Goal: Task Accomplishment & Management: Complete application form

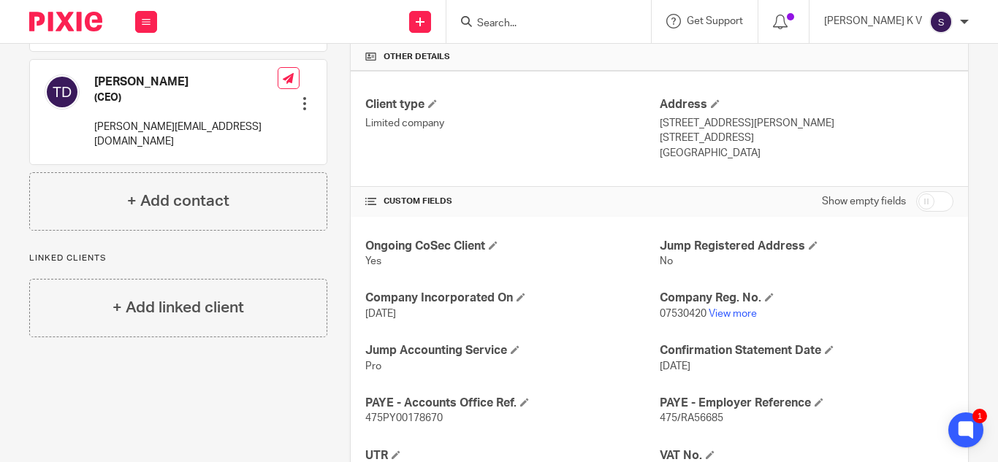
scroll to position [410, 0]
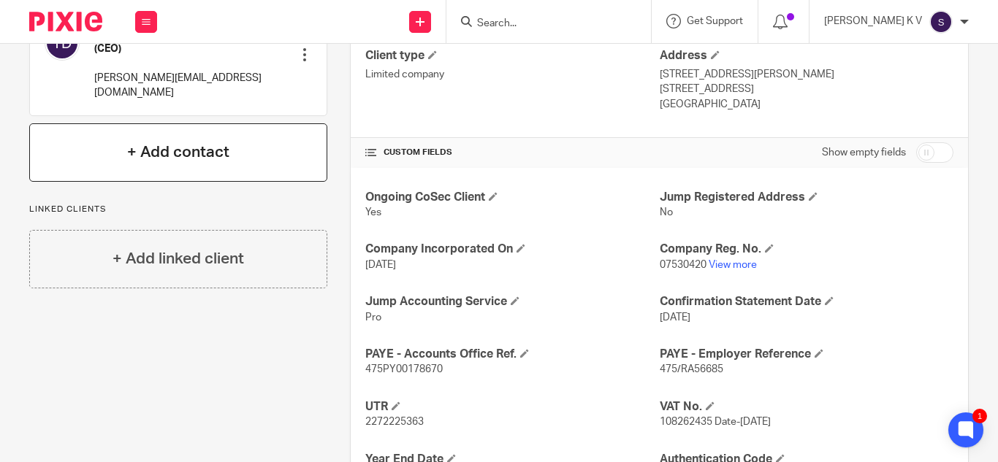
click at [259, 161] on div "+ Add contact" at bounding box center [178, 152] width 298 height 58
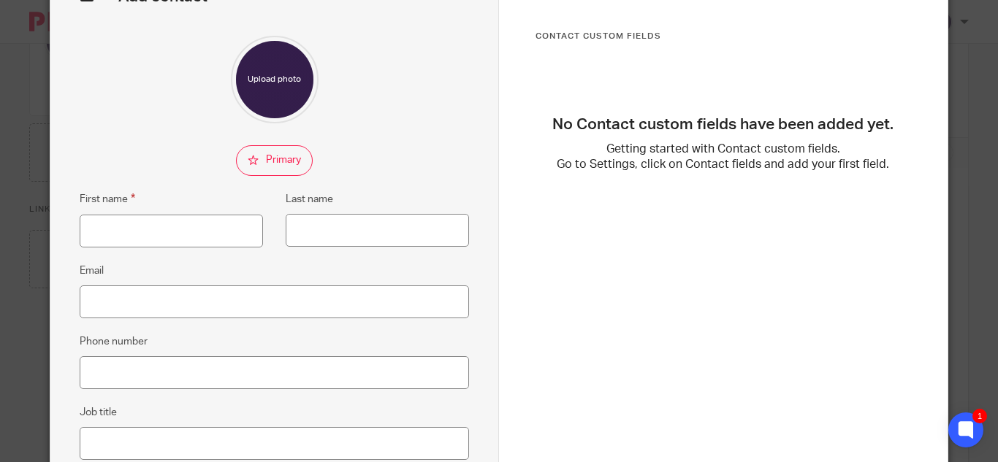
scroll to position [102, 0]
click at [210, 223] on input "First name" at bounding box center [171, 230] width 183 height 33
type input "Finance"
click at [333, 227] on input "Last name" at bounding box center [377, 229] width 183 height 33
click at [305, 294] on input "Email" at bounding box center [274, 301] width 389 height 33
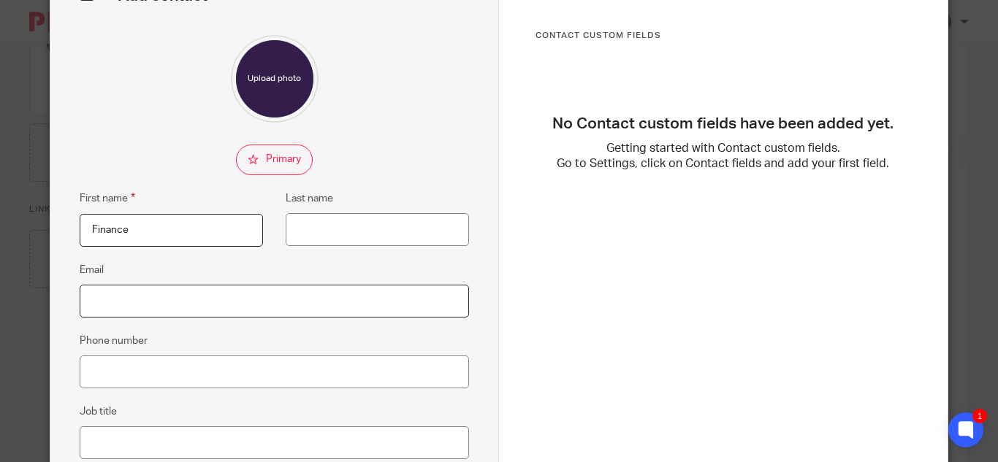
paste input "[EMAIL_ADDRESS][DOMAIN_NAME]"
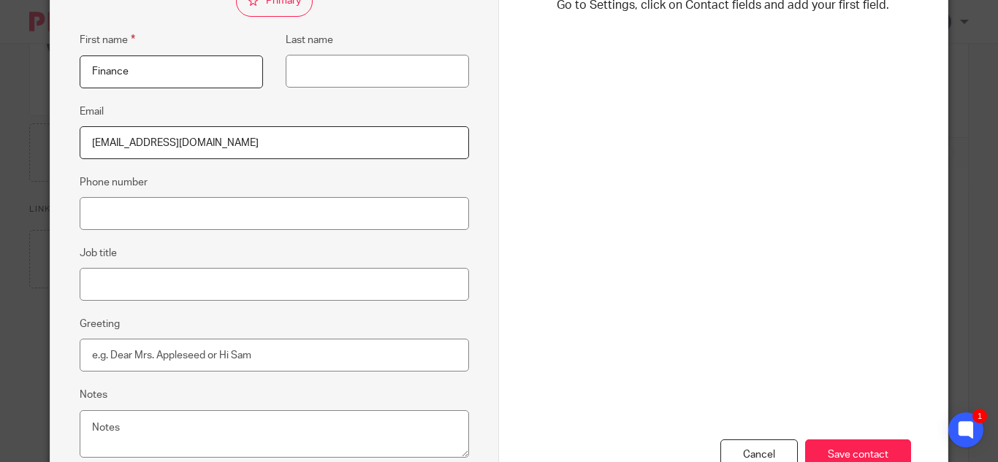
scroll to position [365, 0]
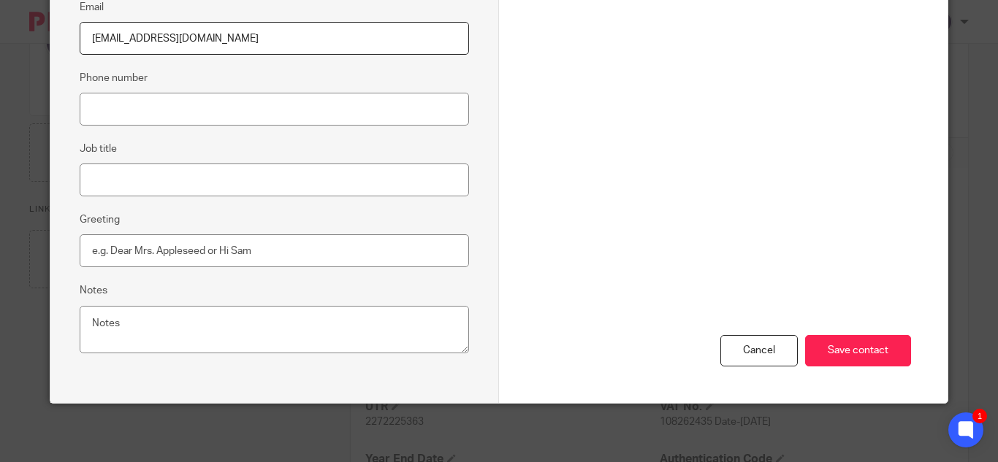
type input "[EMAIL_ADDRESS][DOMAIN_NAME]"
click at [265, 115] on input "Phone number" at bounding box center [274, 109] width 389 height 33
click at [321, 185] on input "Job title" at bounding box center [274, 180] width 389 height 33
type input "Finance Team"
click at [830, 353] on input "Save contact" at bounding box center [858, 350] width 106 height 31
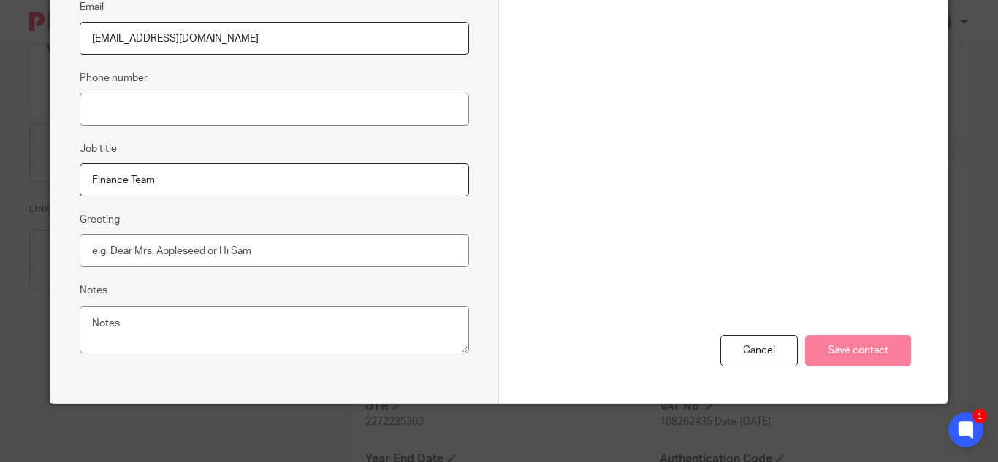
scroll to position [146, 0]
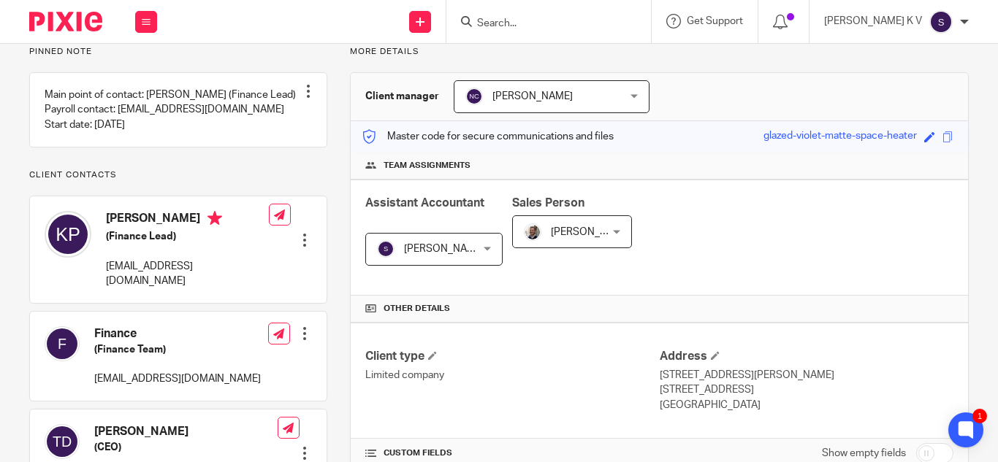
scroll to position [111, 0]
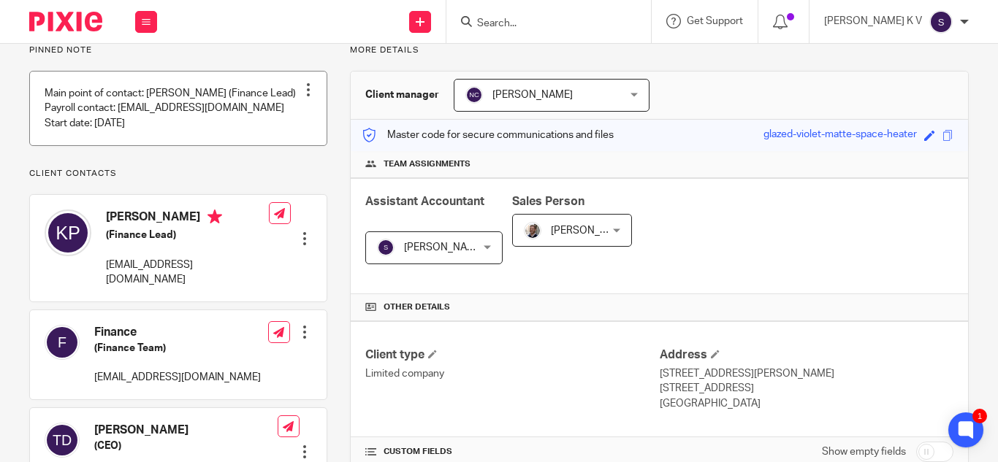
click at [306, 94] on div at bounding box center [308, 90] width 15 height 15
click at [283, 150] on span "Edit note" at bounding box center [278, 147] width 41 height 10
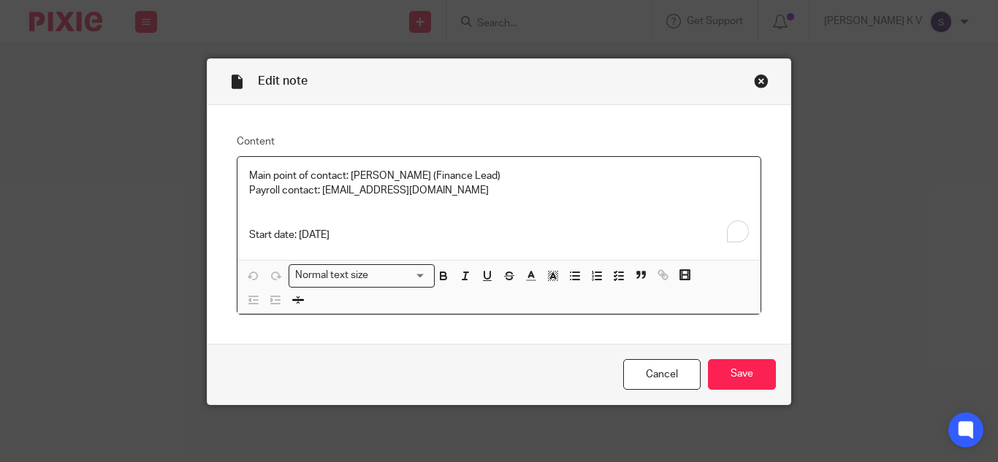
scroll to position [1, 0]
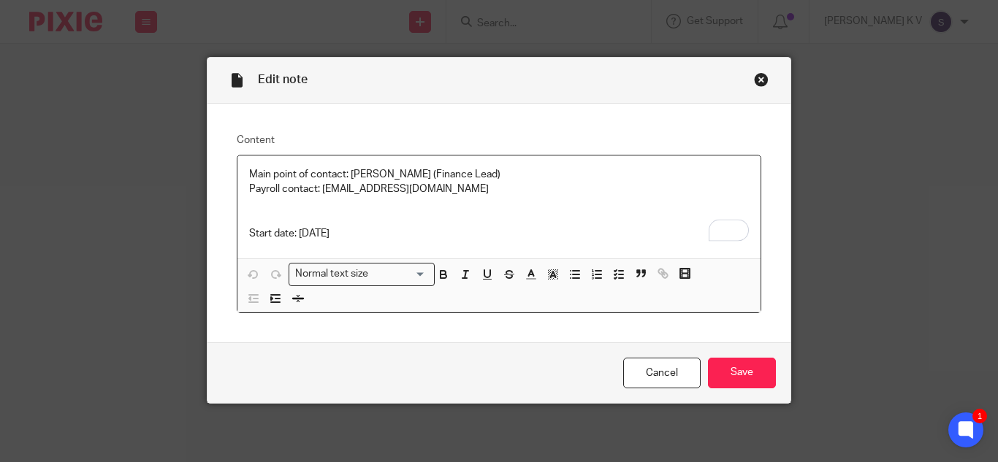
click at [493, 191] on p "Payroll contact: [EMAIL_ADDRESS][DOMAIN_NAME]" at bounding box center [498, 189] width 499 height 15
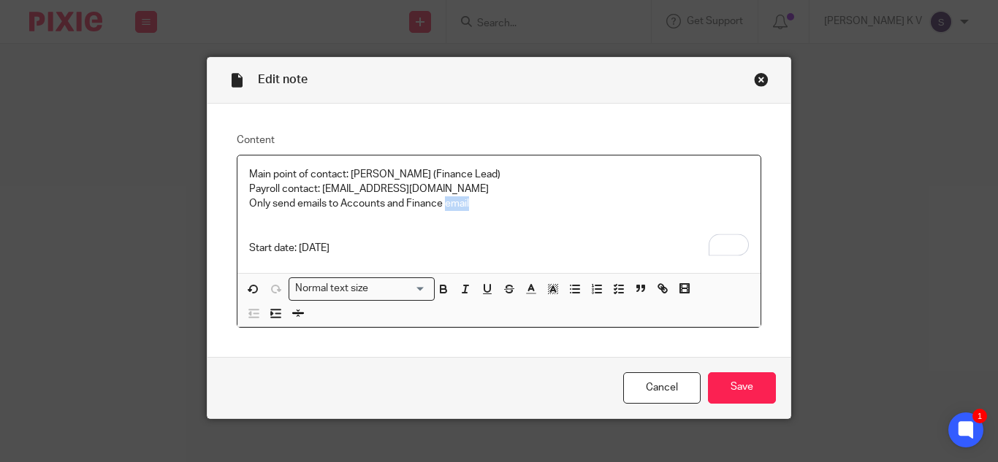
drag, startPoint x: 443, startPoint y: 202, endPoint x: 475, endPoint y: 205, distance: 33.1
click at [475, 205] on p "Only send emails to Accounts and Finance email" at bounding box center [498, 203] width 499 height 15
click at [751, 397] on input "Save" at bounding box center [742, 387] width 68 height 31
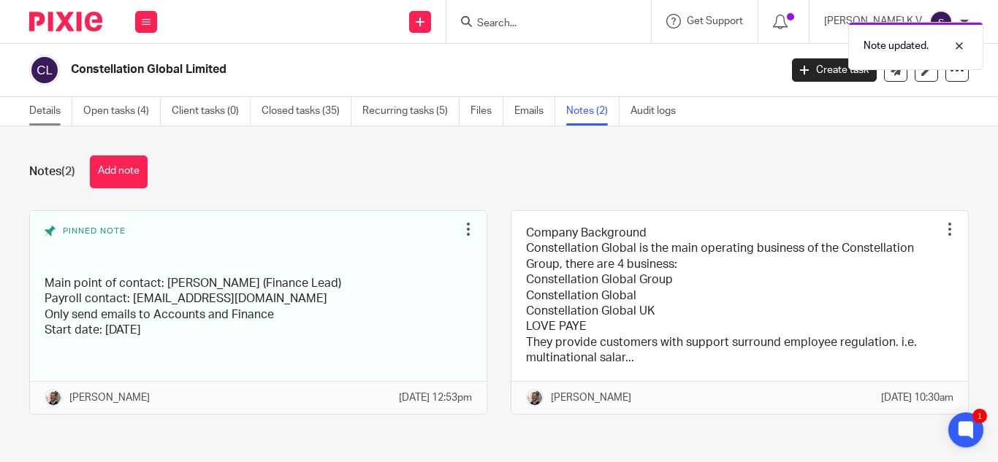
click at [61, 110] on link "Details" at bounding box center [50, 111] width 43 height 28
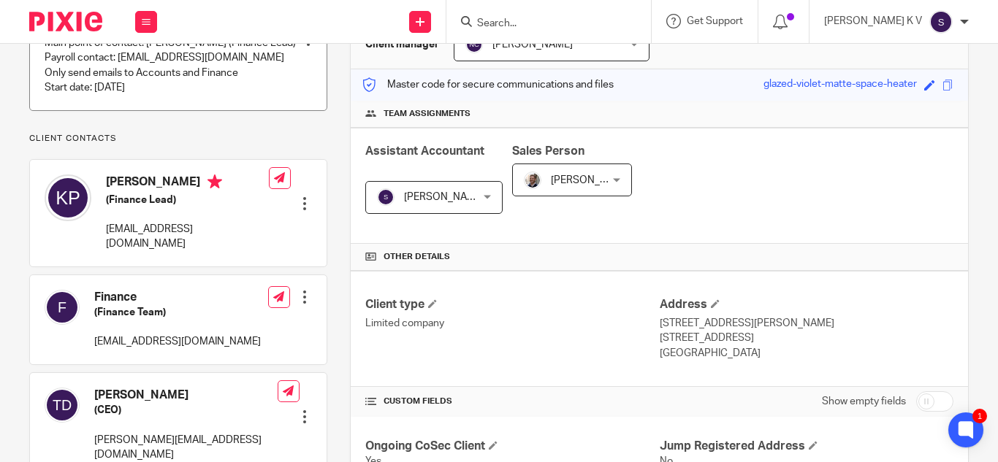
scroll to position [164, 0]
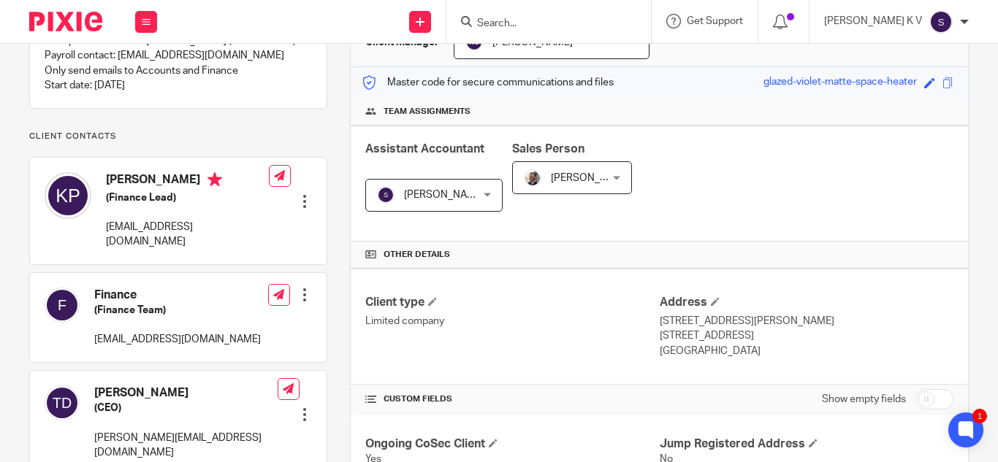
drag, startPoint x: 106, startPoint y: 250, endPoint x: 164, endPoint y: 273, distance: 62.2
click at [164, 250] on p "[EMAIL_ADDRESS][DOMAIN_NAME]" at bounding box center [187, 235] width 163 height 30
copy p "[EMAIL_ADDRESS][DOMAIN_NAME]"
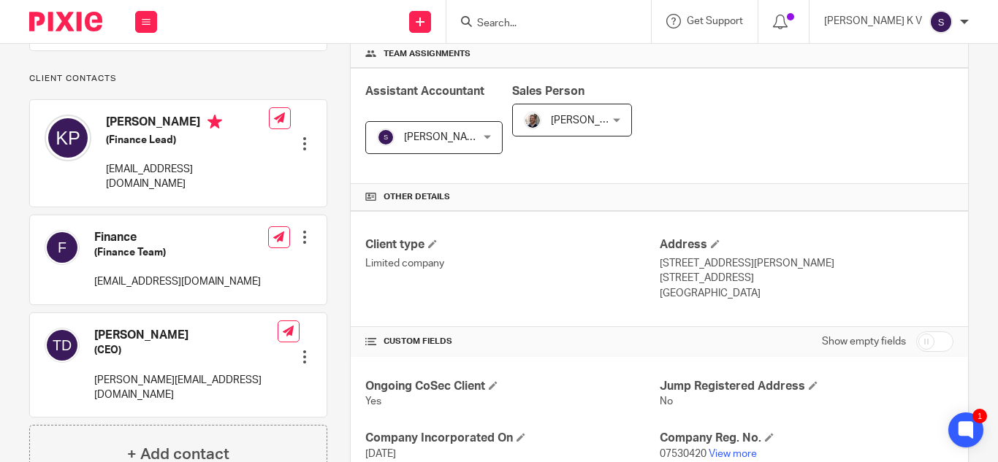
scroll to position [220, 0]
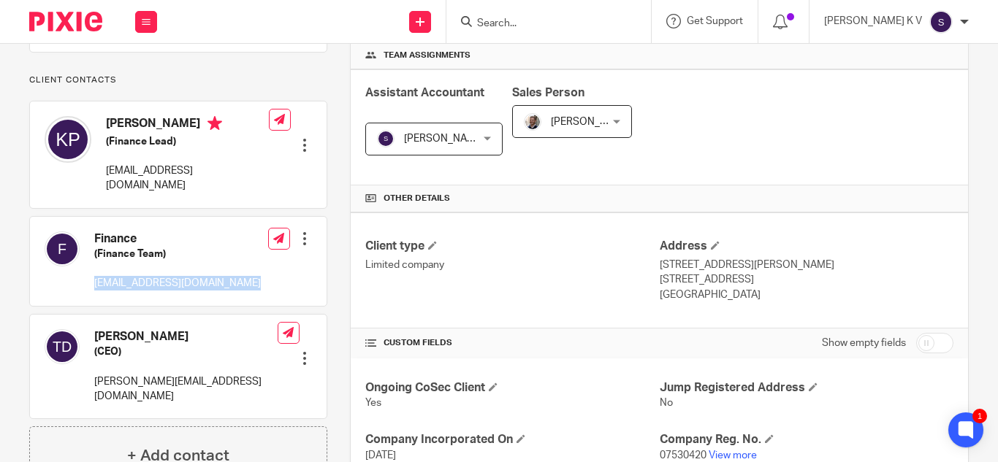
drag, startPoint x: 95, startPoint y: 310, endPoint x: 262, endPoint y: 307, distance: 167.2
click at [262, 306] on div "Finance (Finance Team) [EMAIL_ADDRESS][DOMAIN_NAME] Edit contact Create client …" at bounding box center [178, 261] width 296 height 89
copy div "[EMAIL_ADDRESS][DOMAIN_NAME]"
